Goal: Information Seeking & Learning: Learn about a topic

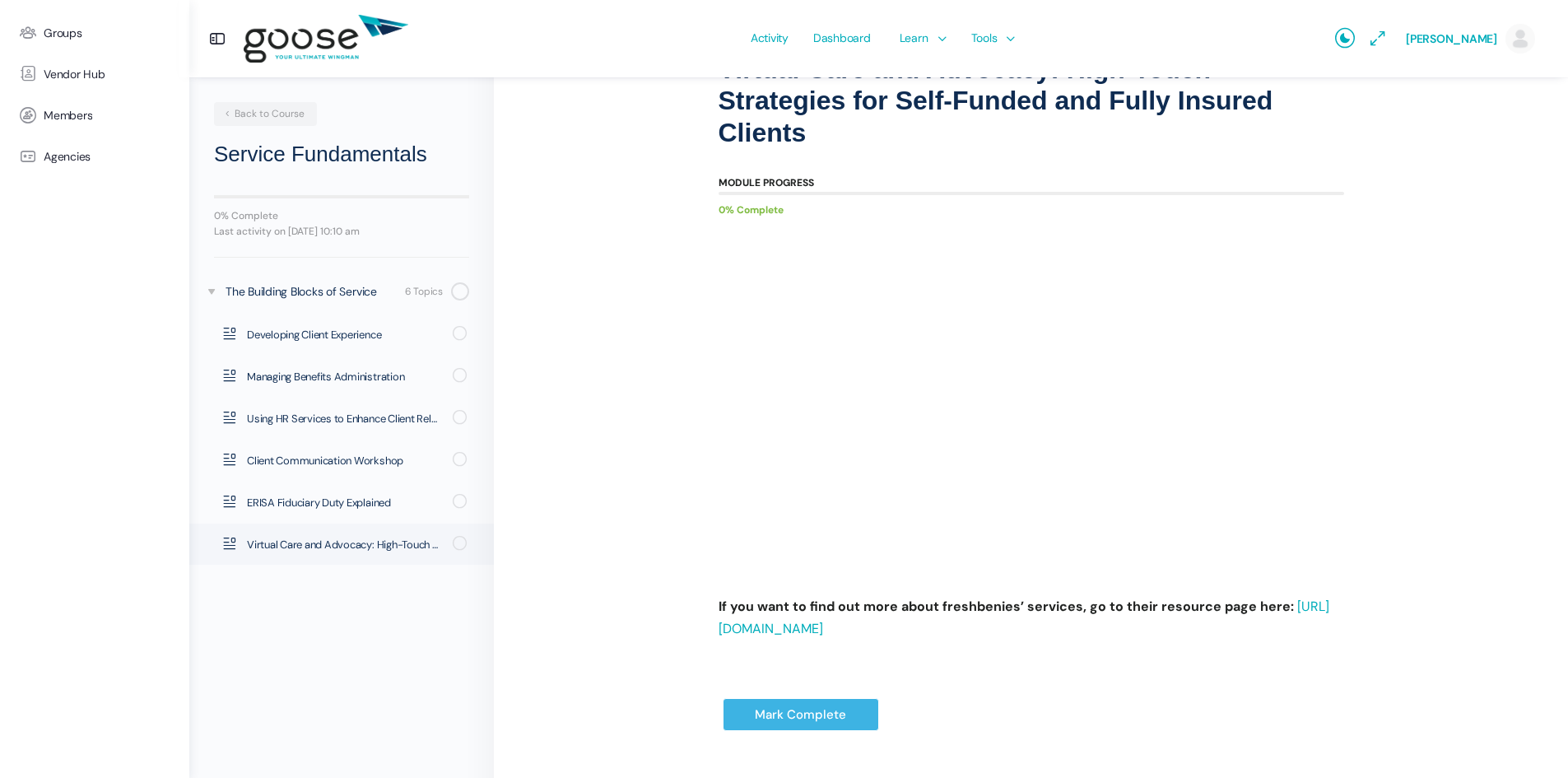
scroll to position [165, 0]
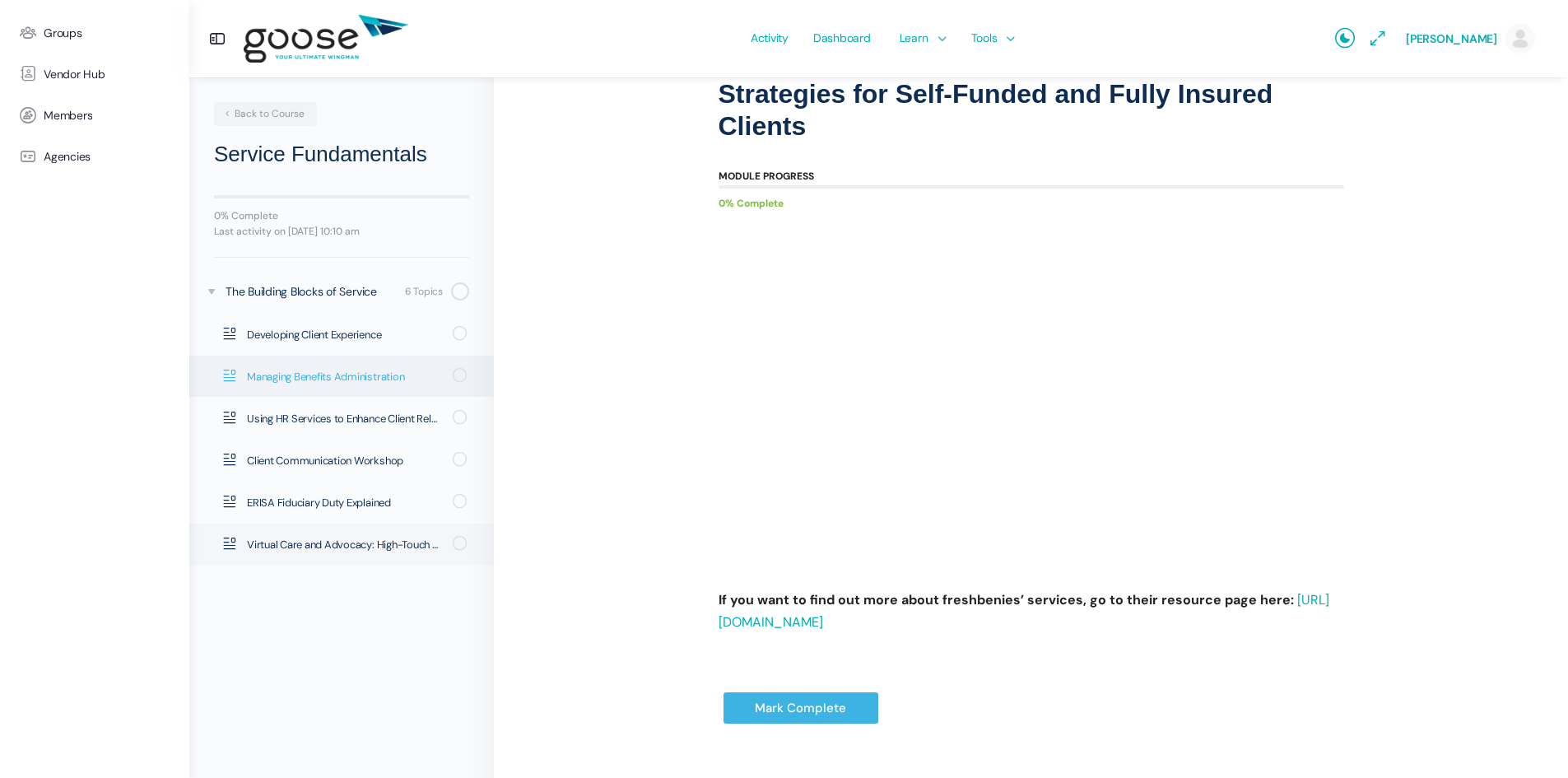
click at [323, 369] on span "Managing Benefits Administration" at bounding box center [344, 377] width 195 height 17
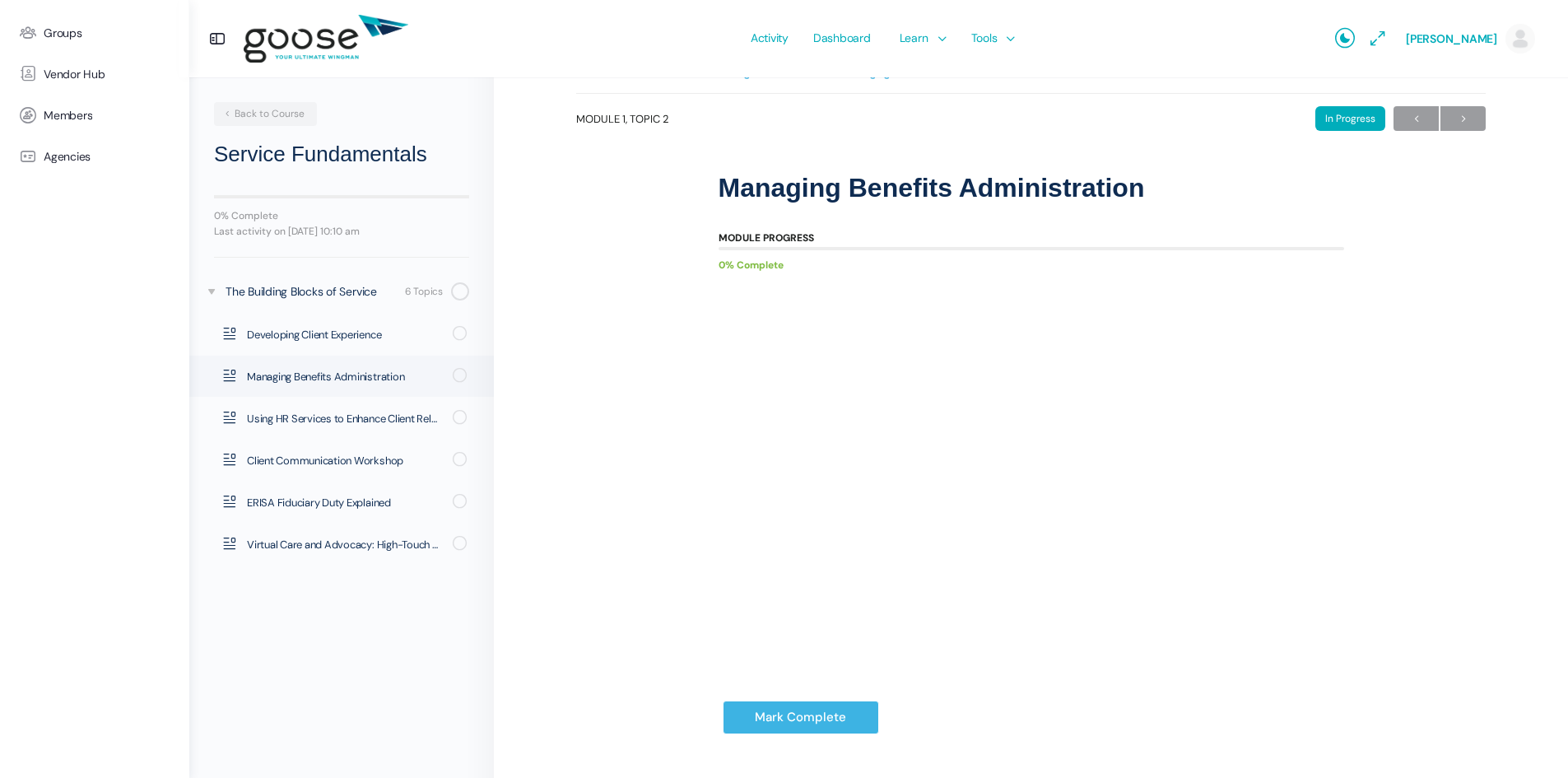
scroll to position [74, 0]
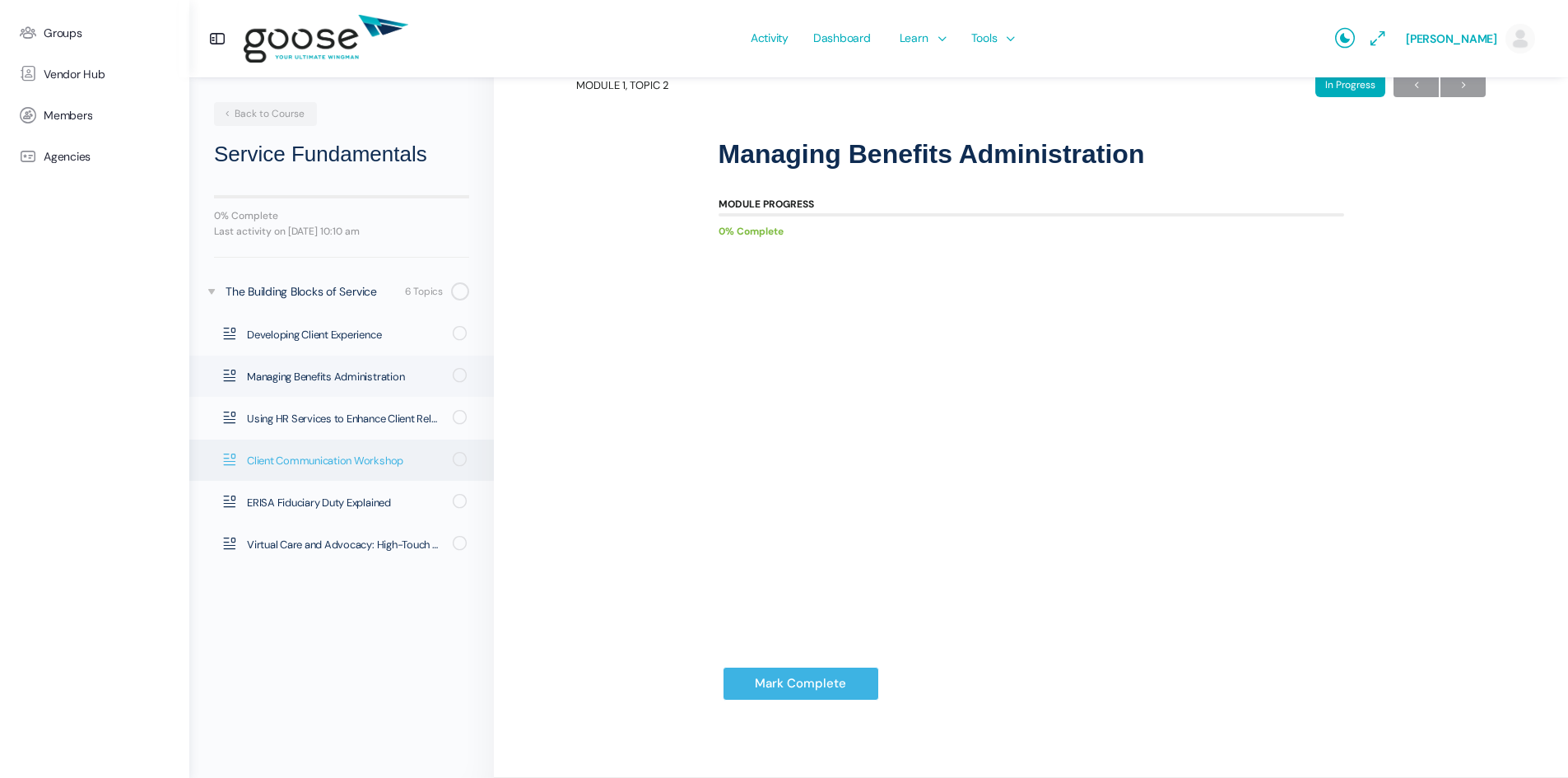
click at [322, 465] on span "Client Communication Workshop" at bounding box center [344, 461] width 195 height 17
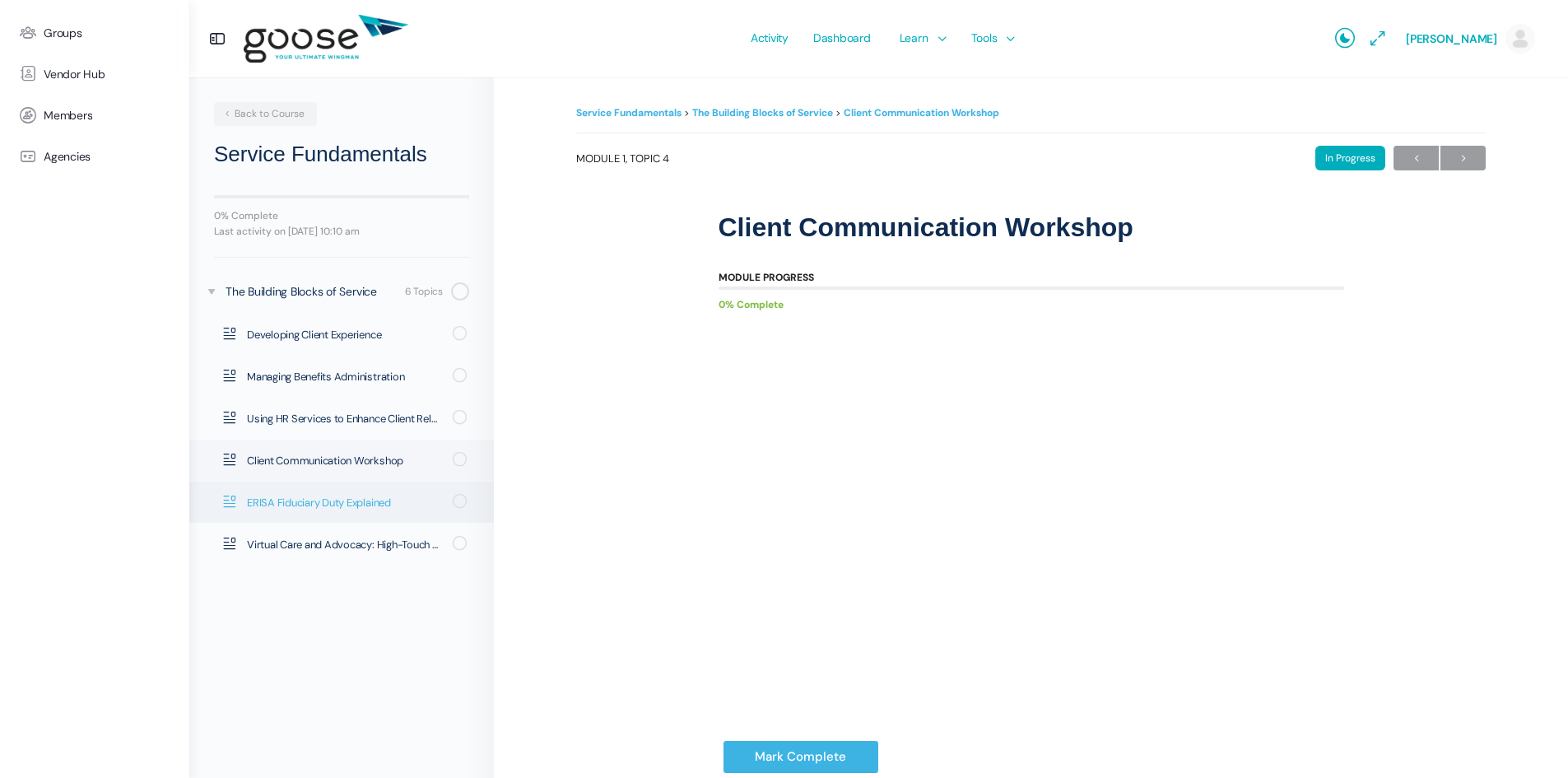
click at [298, 498] on span "ERISA Fiduciary Duty Explained" at bounding box center [344, 503] width 195 height 17
